Goal: Transaction & Acquisition: Obtain resource

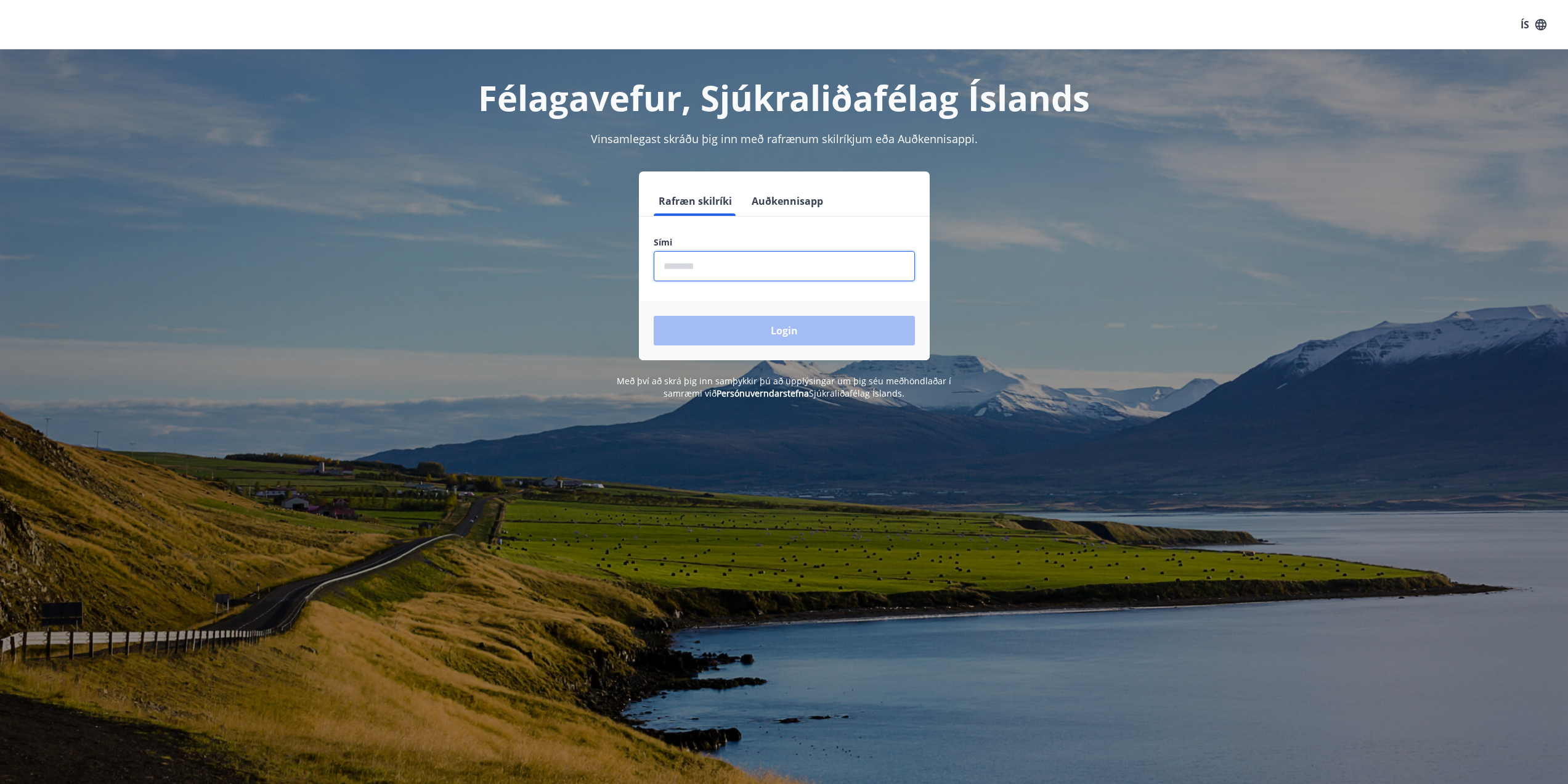
click at [759, 269] on input "phone" at bounding box center [784, 266] width 261 height 30
type input "********"
click at [653, 316] on button "Login" at bounding box center [784, 330] width 261 height 30
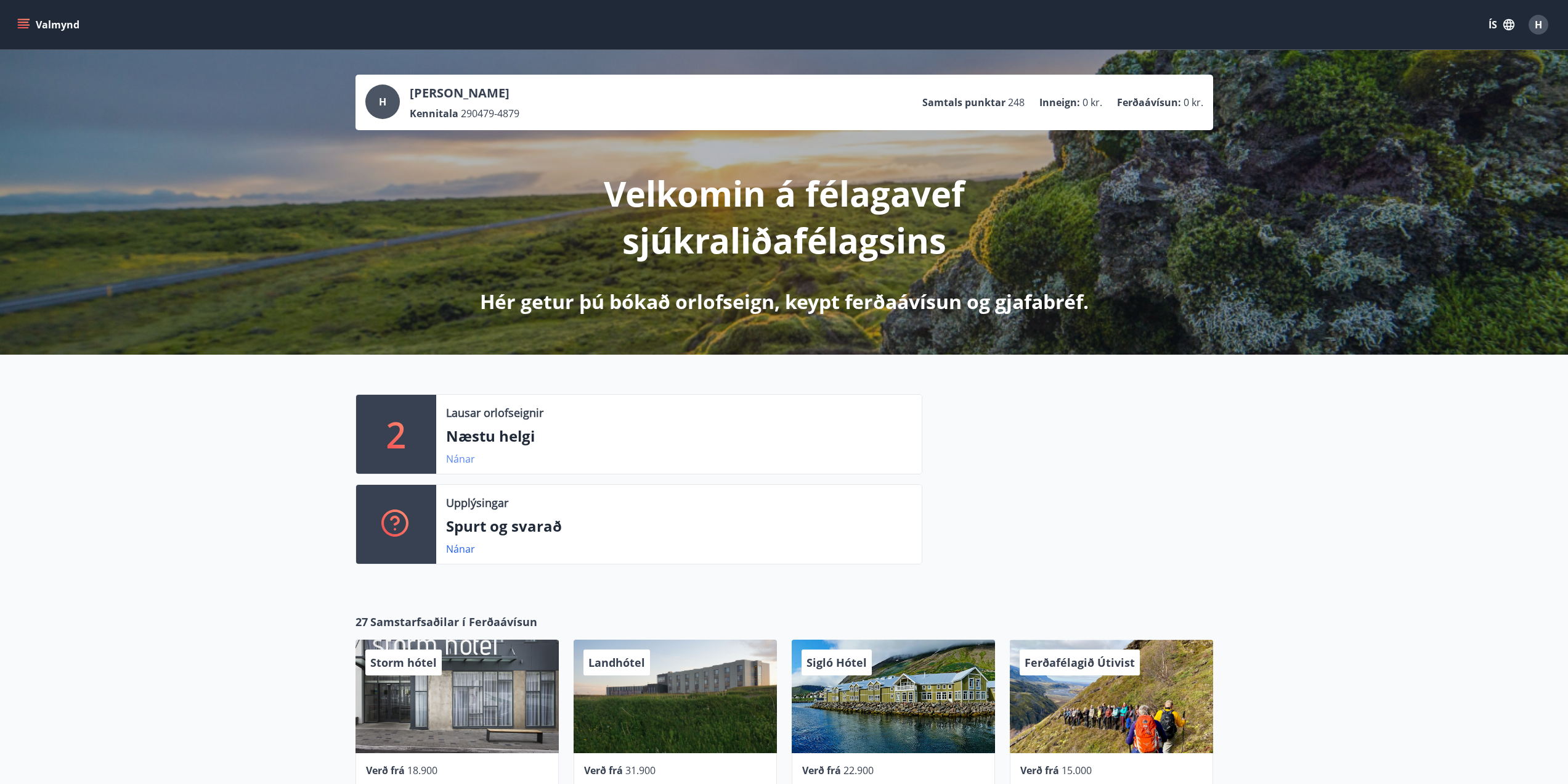
click at [454, 461] on link "Nánar" at bounding box center [460, 459] width 29 height 14
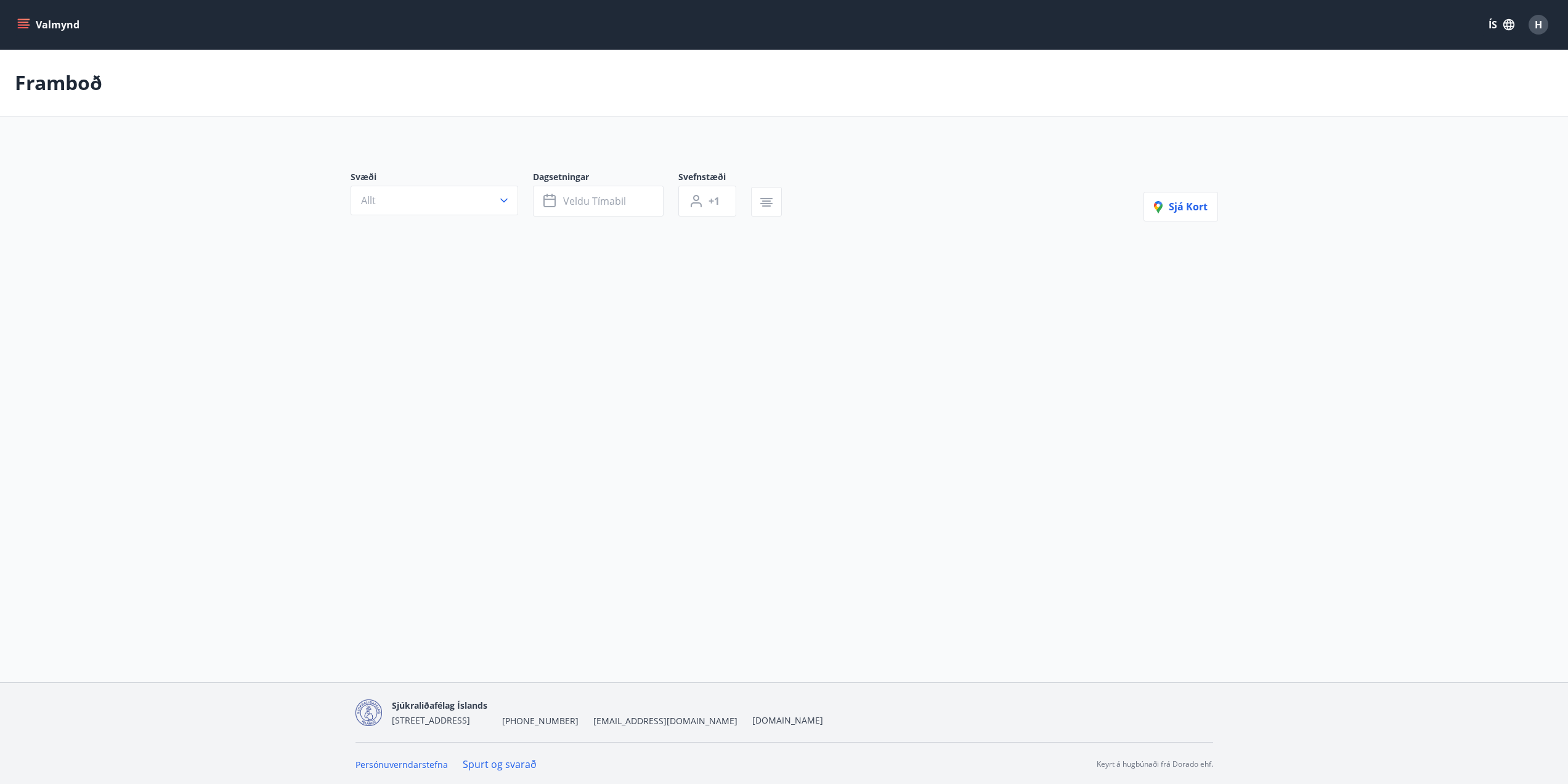
type input "*"
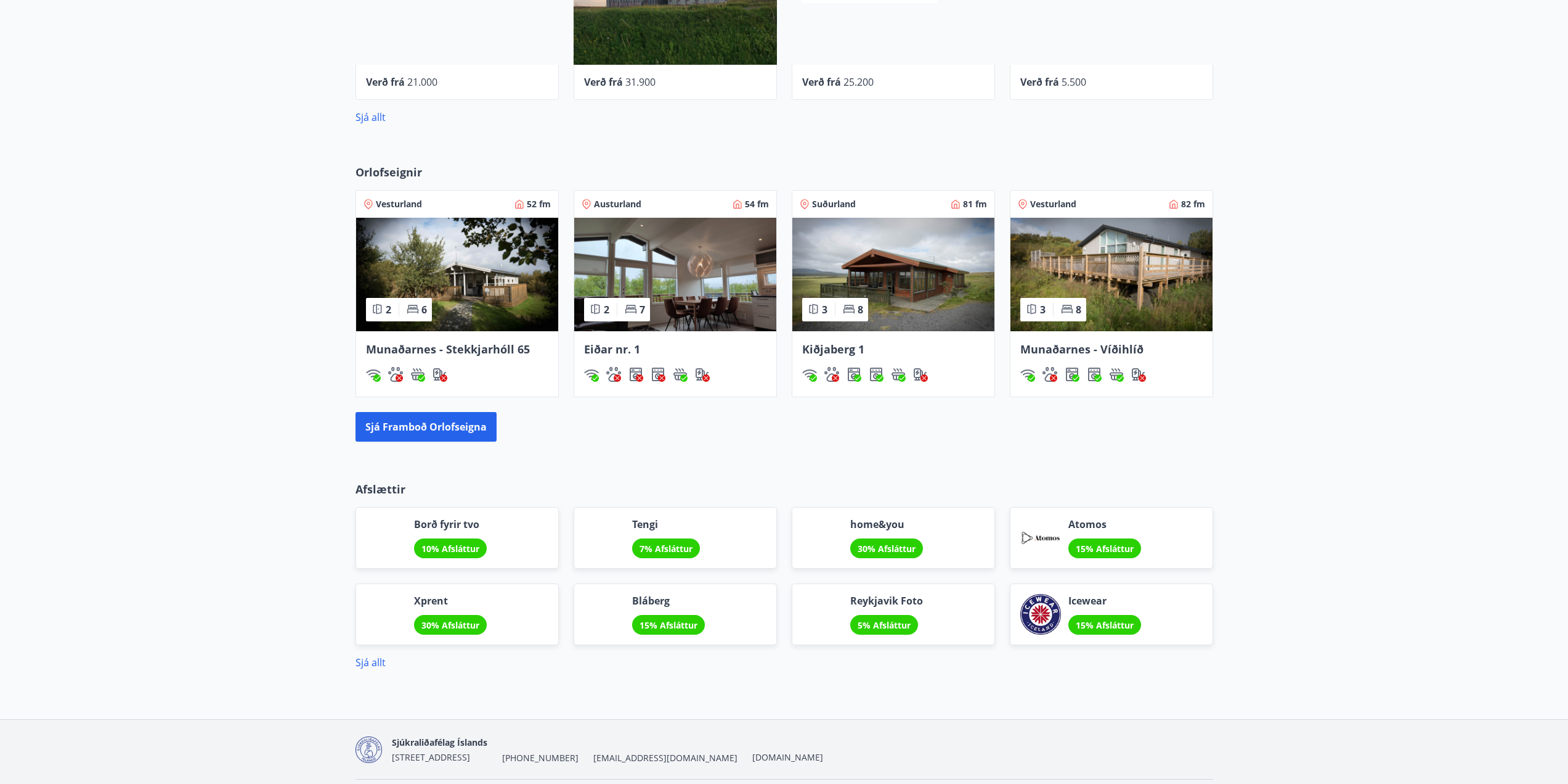
scroll to position [727, 0]
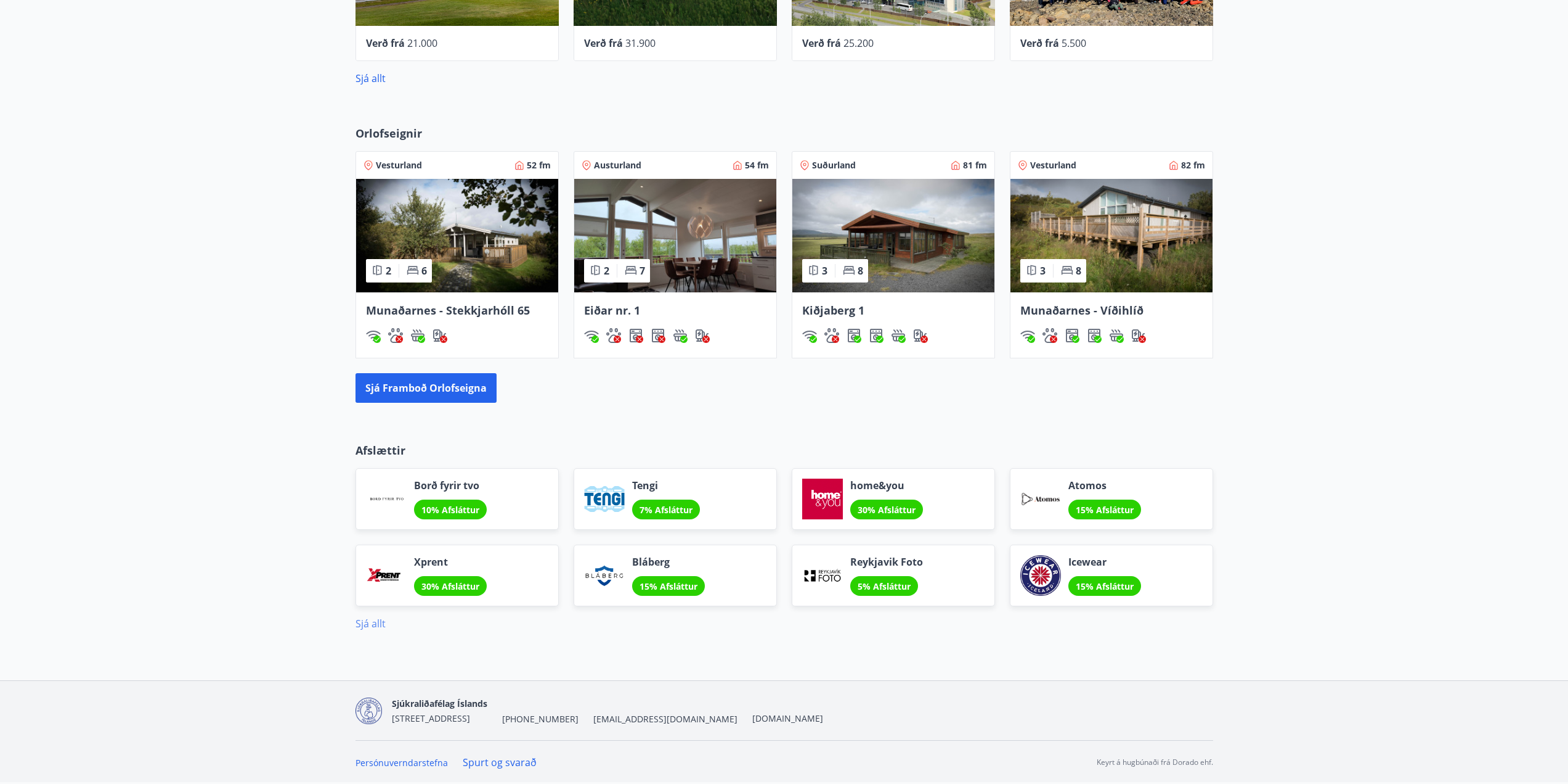
click at [375, 630] on link "Sjá allt" at bounding box center [370, 624] width 30 height 14
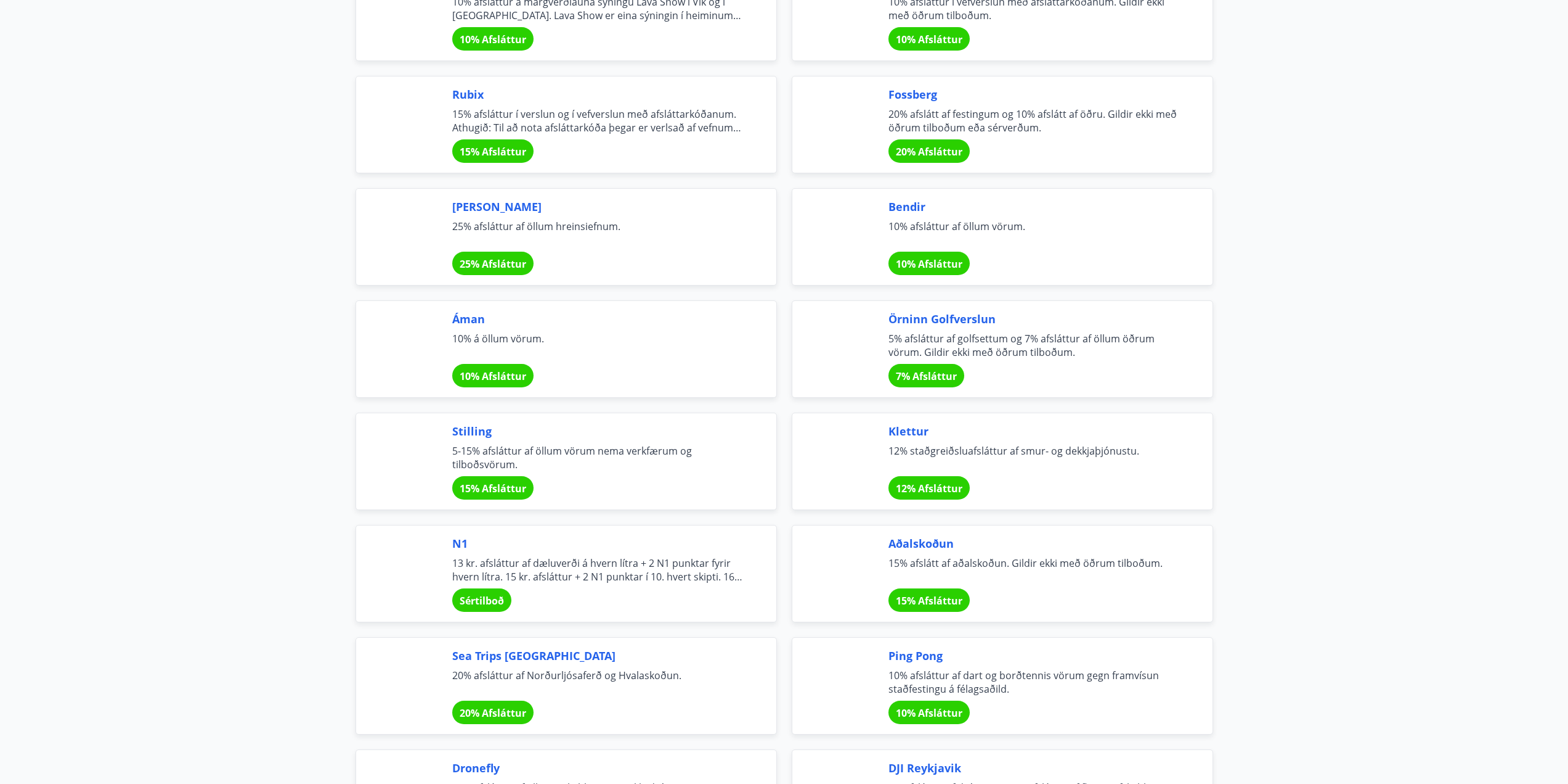
scroll to position [2220, 0]
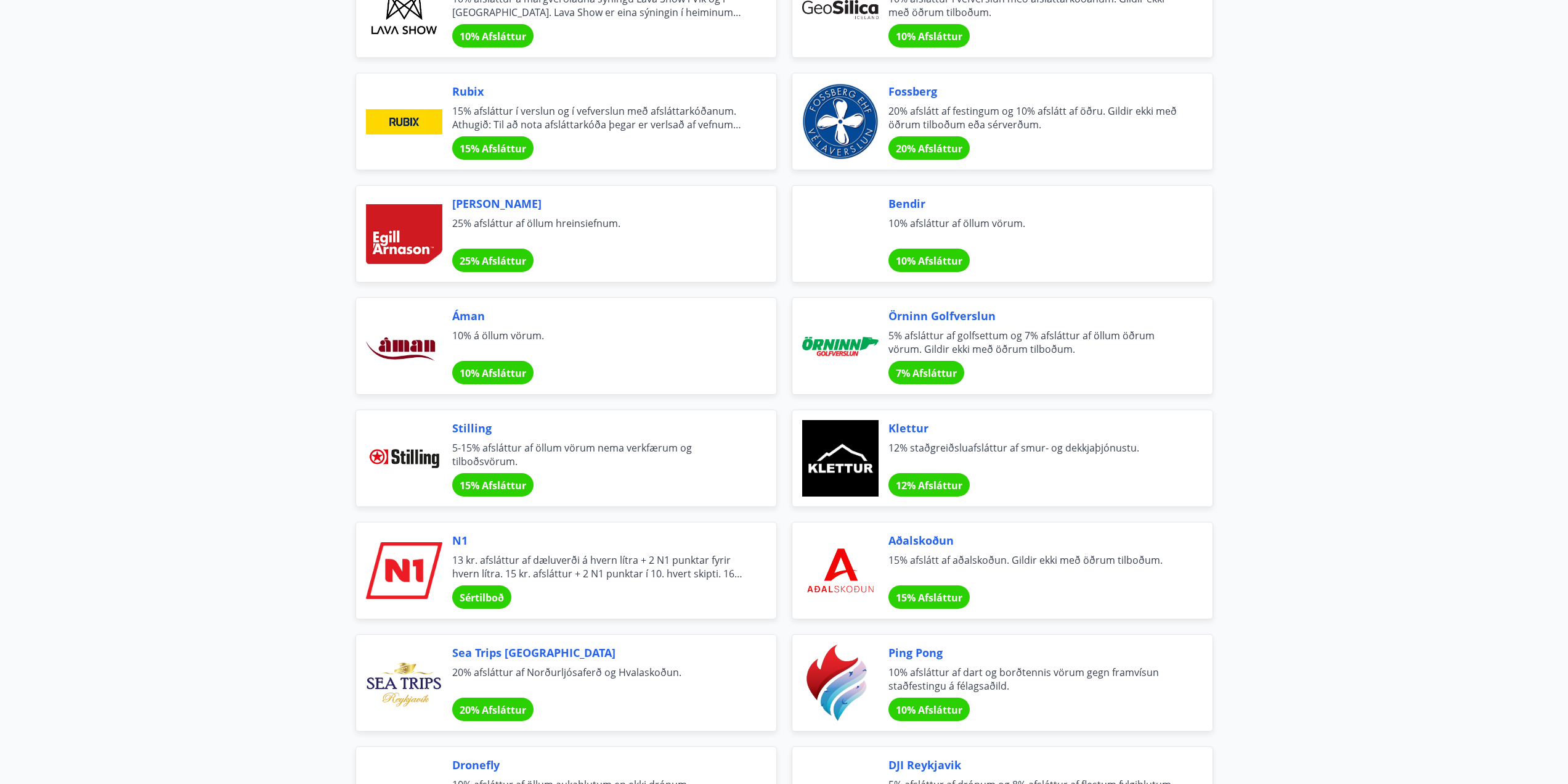
click at [409, 580] on div at bounding box center [403, 570] width 76 height 76
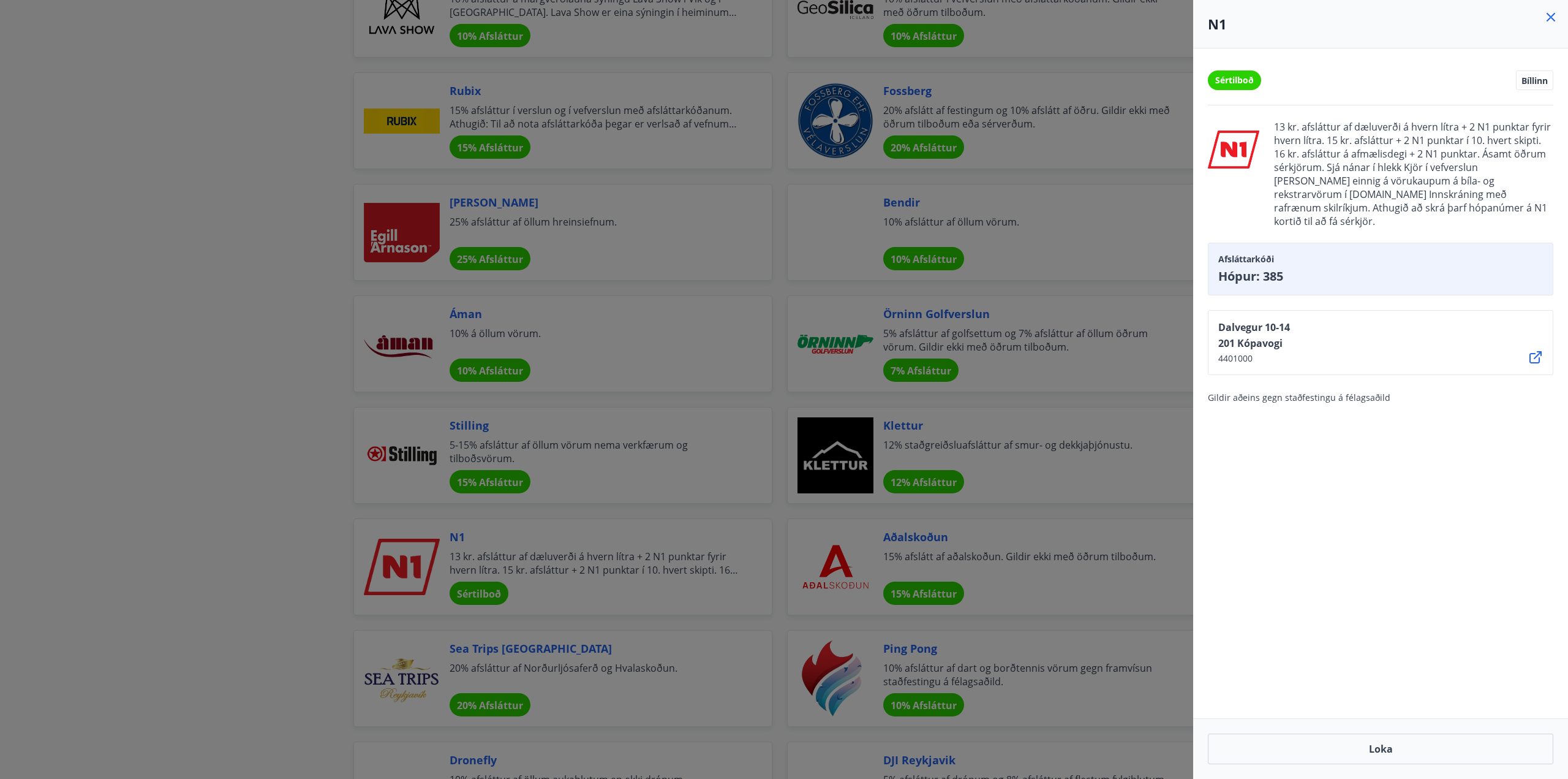
click at [1556, 21] on icon at bounding box center [1550, 16] width 14 height 14
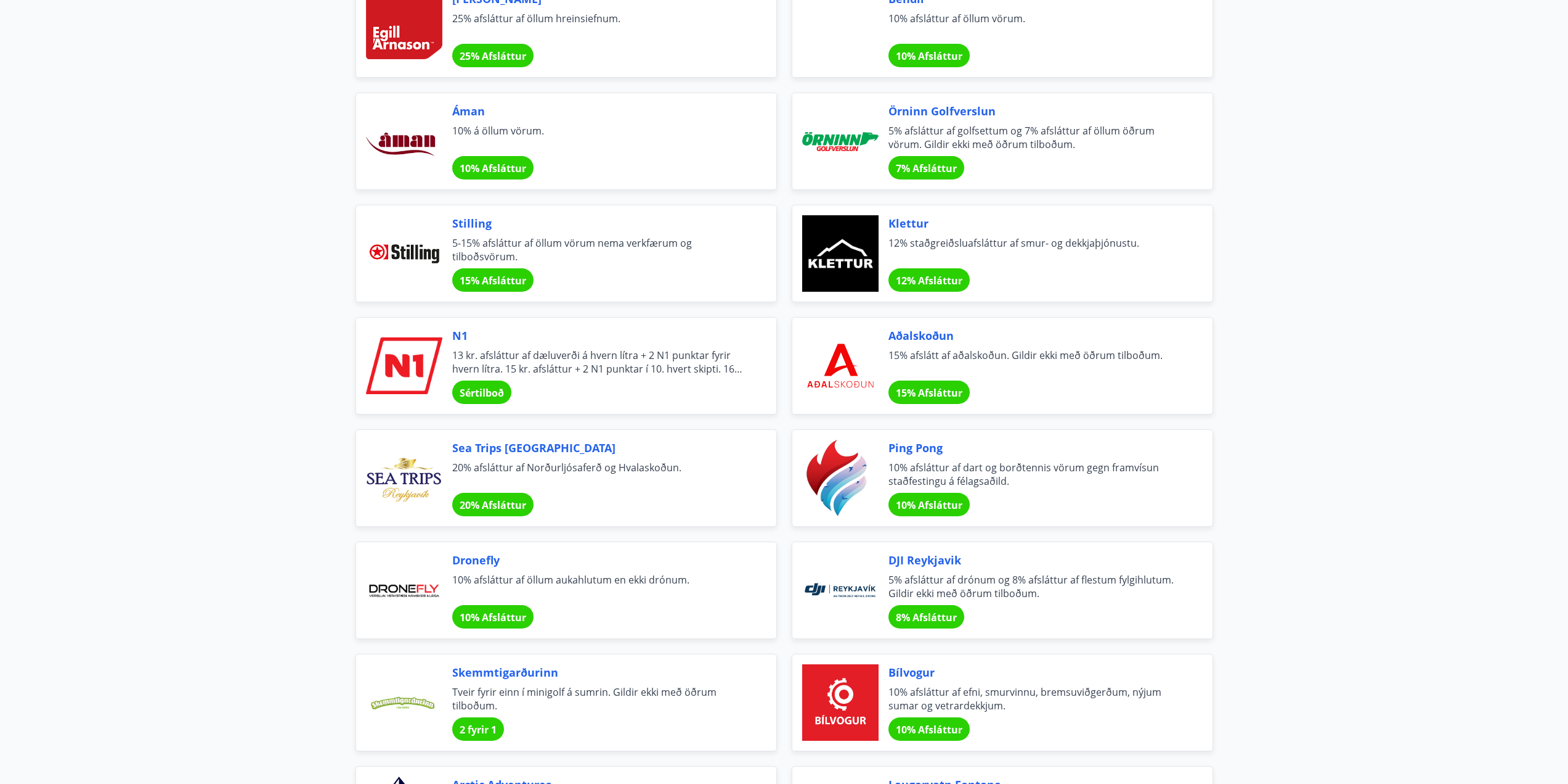
scroll to position [2528, 0]
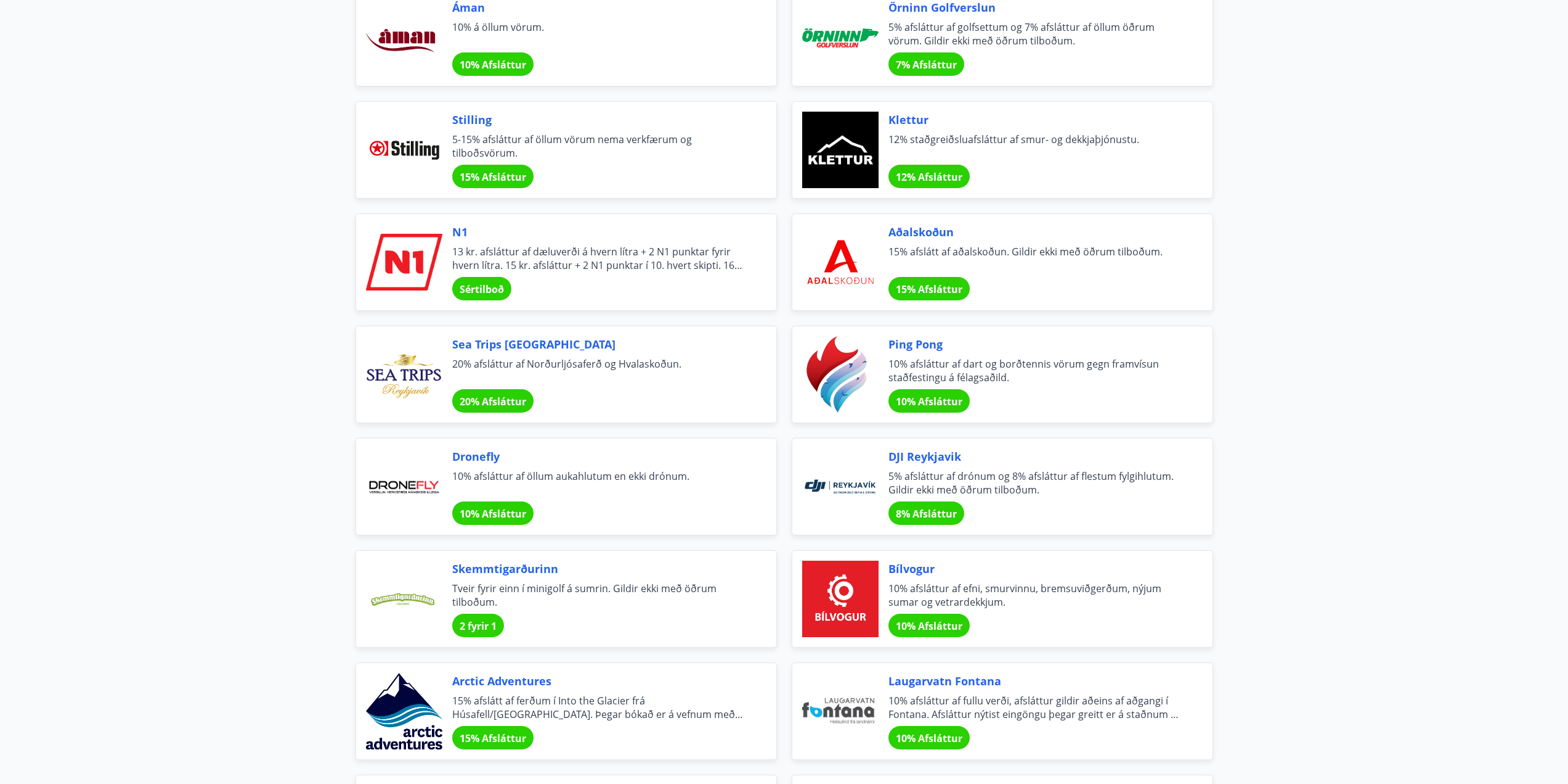
drag, startPoint x: 65, startPoint y: 715, endPoint x: 151, endPoint y: 346, distance: 378.9
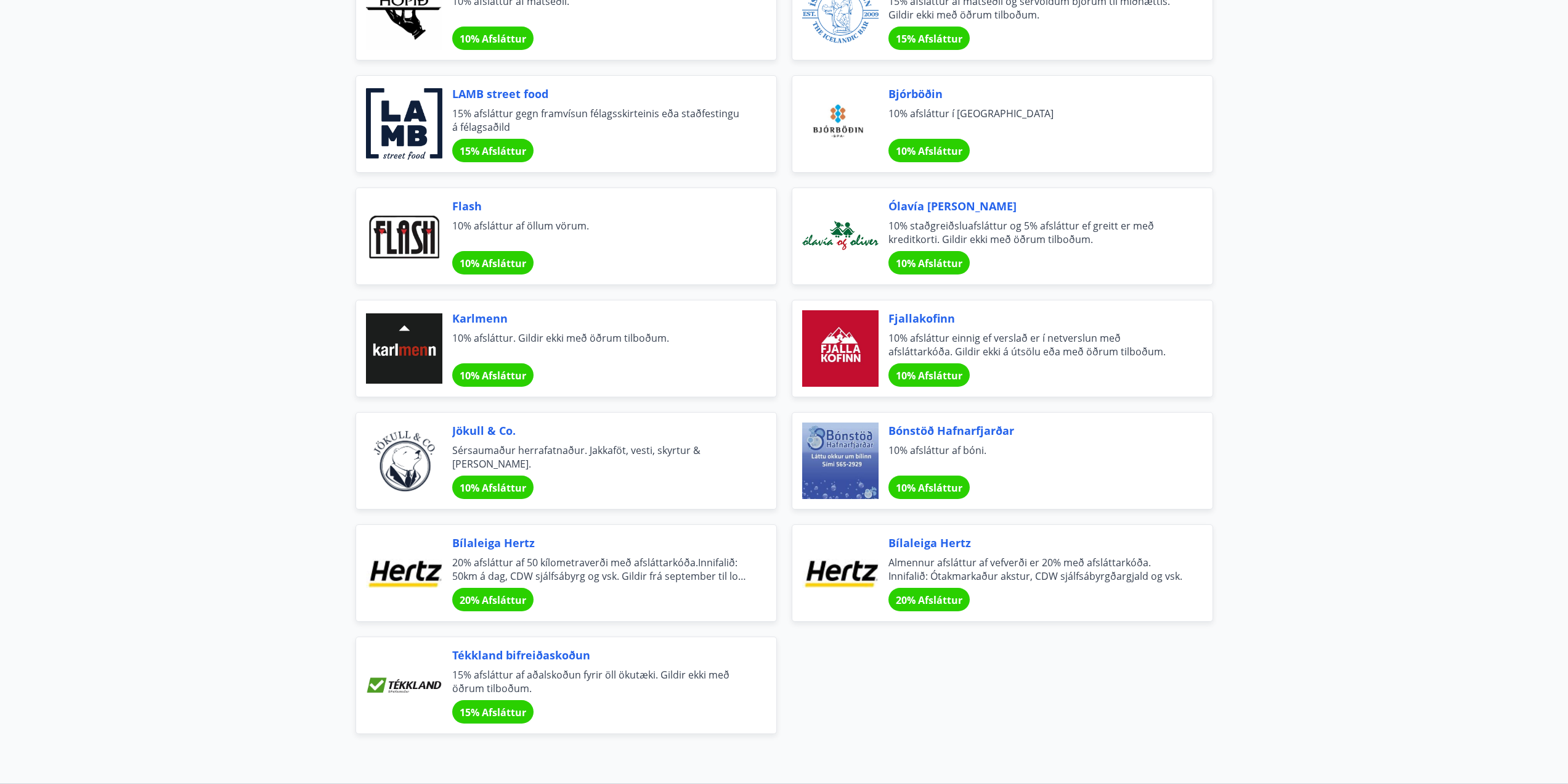
scroll to position [4130, 0]
